Goal: Navigation & Orientation: Understand site structure

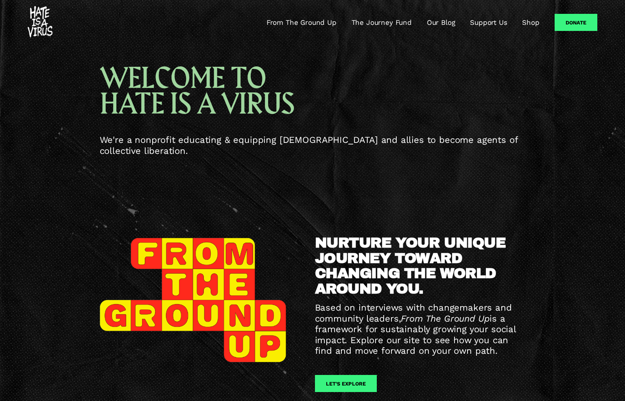
click at [328, 23] on link "From The Ground Up" at bounding box center [302, 23] width 70 height 10
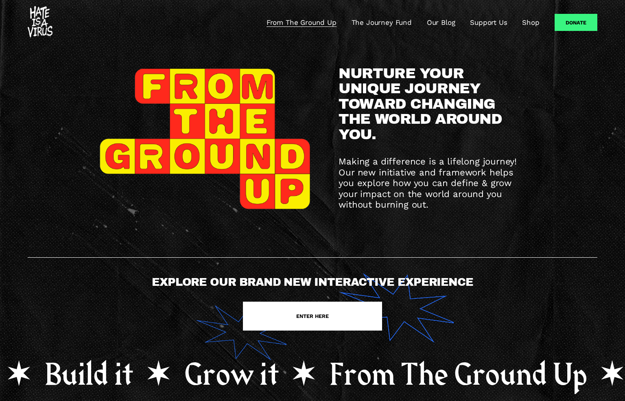
click at [393, 22] on link "The Journey Fund" at bounding box center [382, 23] width 60 height 10
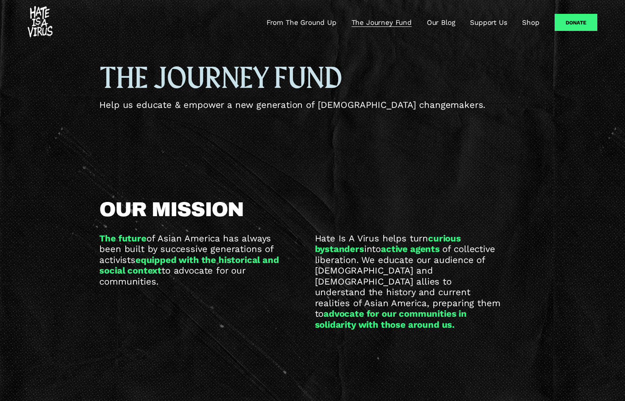
click at [447, 22] on link "Our Blog" at bounding box center [441, 23] width 28 height 10
click at [296, 24] on link "From The Ground Up" at bounding box center [302, 23] width 70 height 10
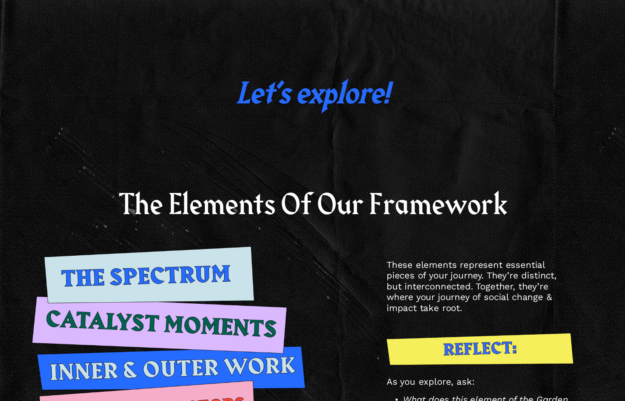
scroll to position [1059, 0]
